Goal: Information Seeking & Learning: Learn about a topic

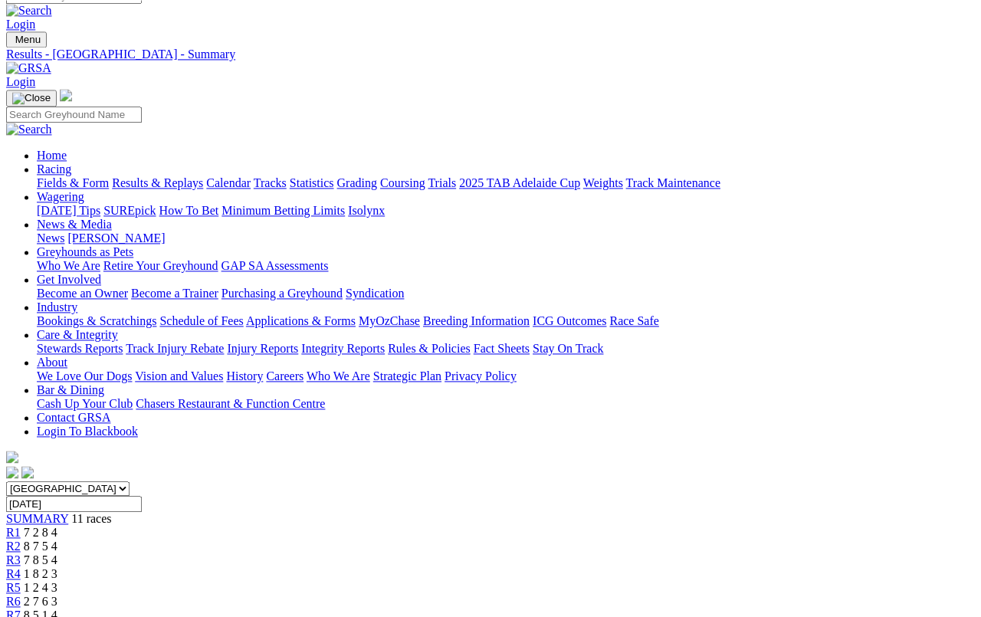
scroll to position [18, 0]
click at [48, 176] on link "Fields & Form" at bounding box center [73, 182] width 72 height 13
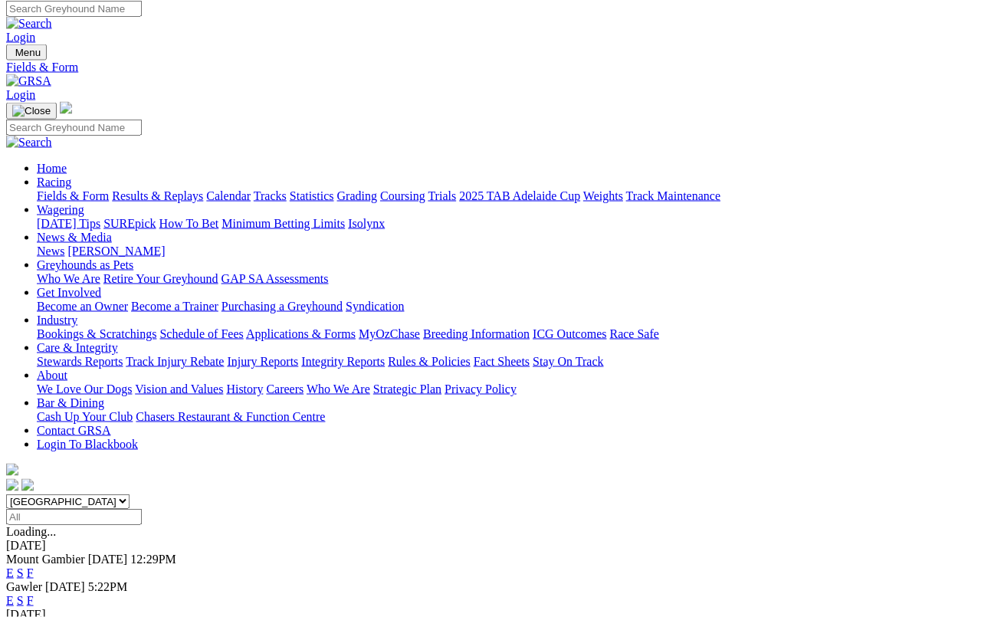
scroll to position [5, 0]
click at [14, 595] on link "E" at bounding box center [10, 601] width 8 height 13
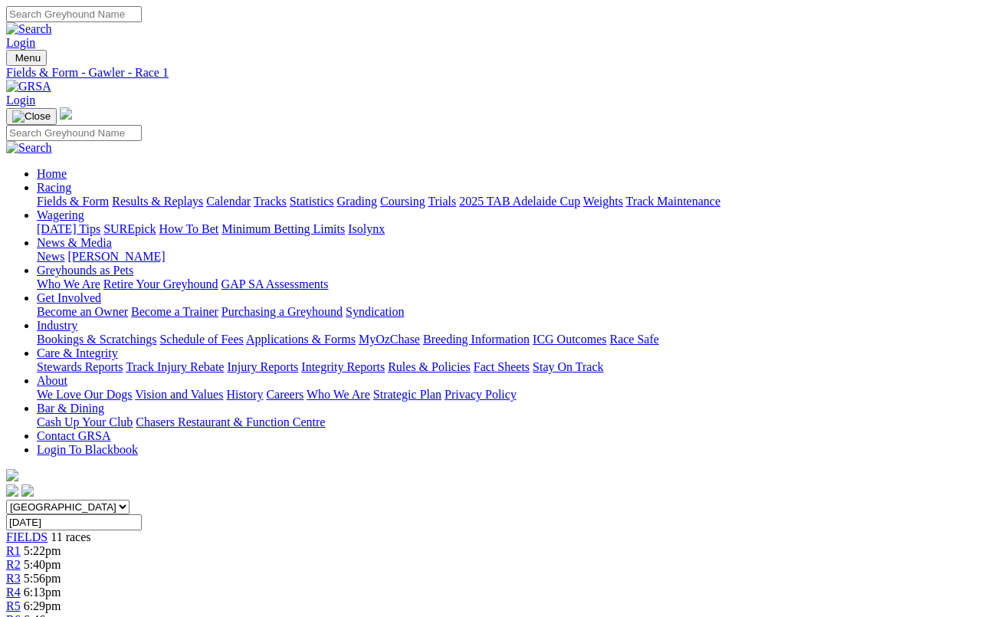
scroll to position [5, 0]
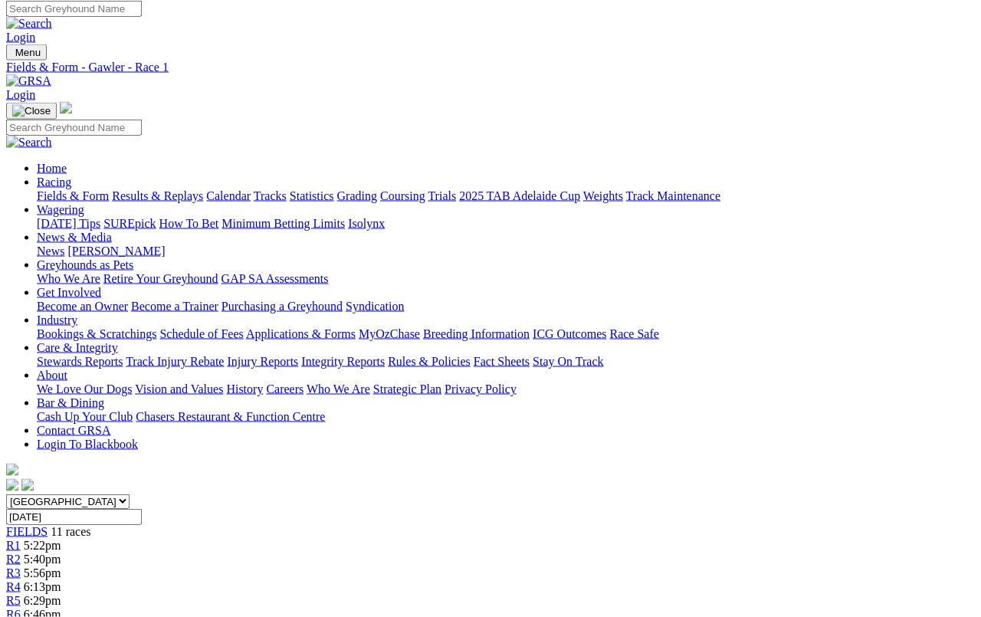
click at [21, 608] on span "R6" at bounding box center [13, 614] width 15 height 13
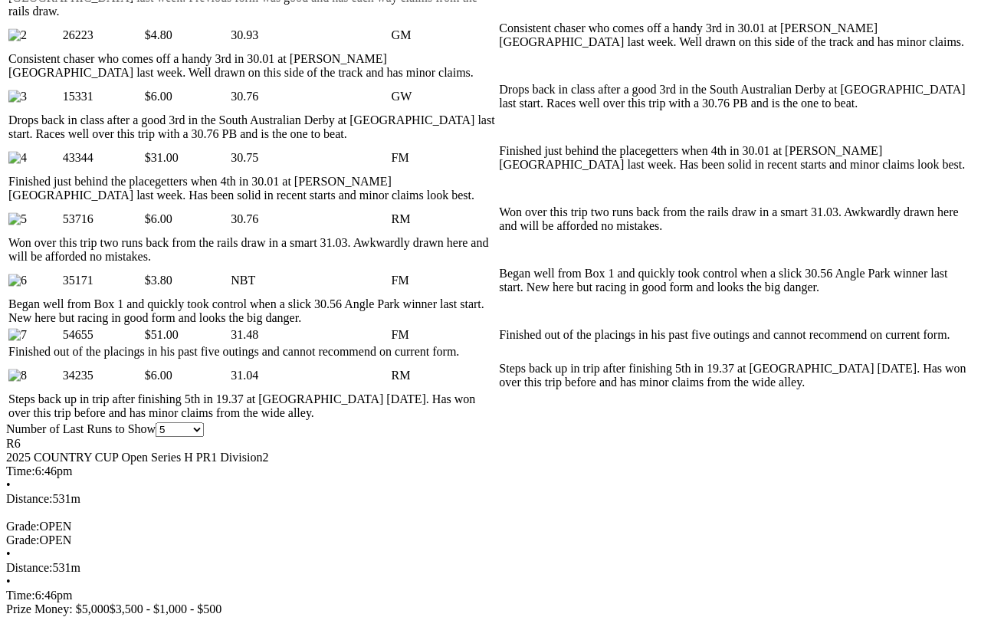
scroll to position [913, 0]
